Goal: Information Seeking & Learning: Learn about a topic

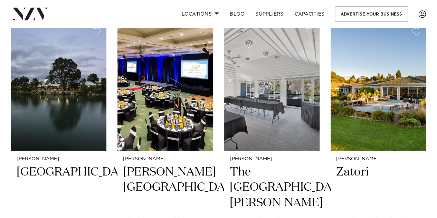
scroll to position [565, 0]
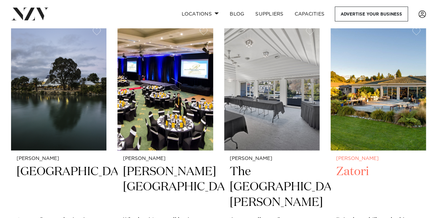
click at [396, 96] on img at bounding box center [378, 86] width 95 height 128
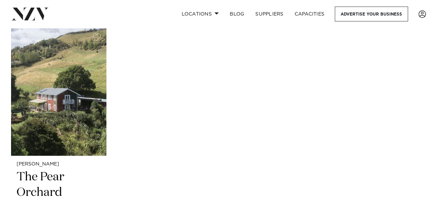
scroll to position [840, 0]
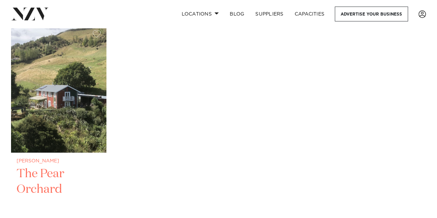
click at [73, 71] on img at bounding box center [58, 89] width 95 height 128
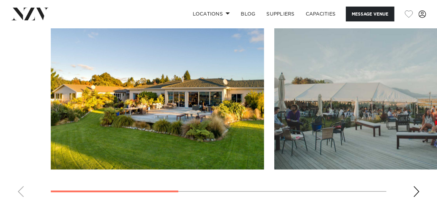
scroll to position [506, 0]
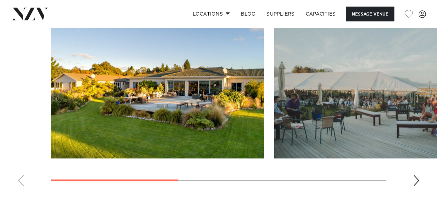
click at [415, 178] on div "Next slide" at bounding box center [416, 180] width 7 height 11
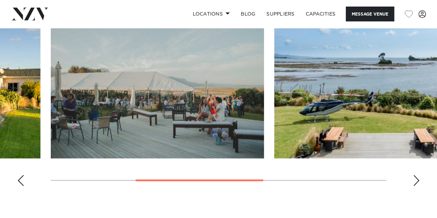
click at [415, 178] on div "Next slide" at bounding box center [416, 180] width 7 height 11
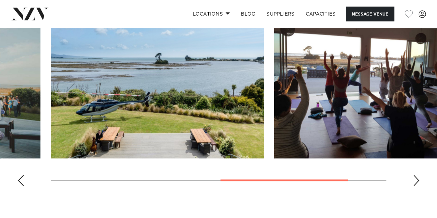
click at [415, 178] on div "Next slide" at bounding box center [416, 180] width 7 height 11
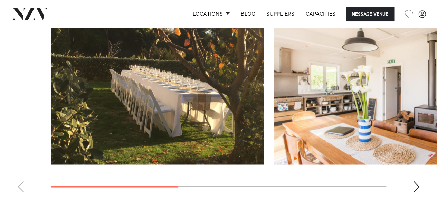
scroll to position [512, 0]
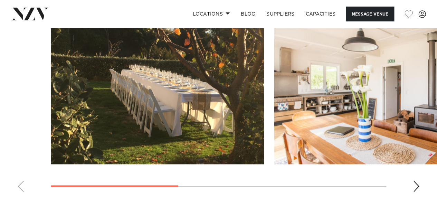
click at [412, 197] on swiper-container at bounding box center [218, 103] width 437 height 190
click at [419, 192] on div "Next slide" at bounding box center [416, 186] width 7 height 11
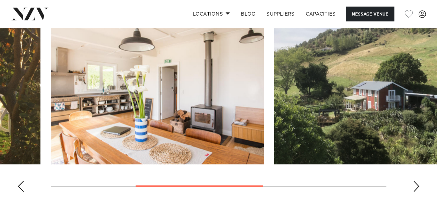
click at [419, 192] on div "Next slide" at bounding box center [416, 186] width 7 height 11
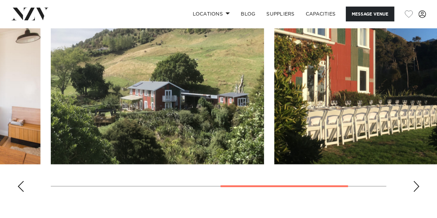
click at [419, 192] on div "Next slide" at bounding box center [416, 186] width 7 height 11
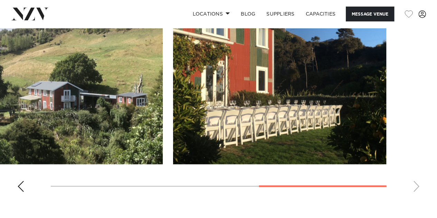
click at [419, 197] on swiper-container at bounding box center [218, 103] width 437 height 190
